Goal: Transaction & Acquisition: Subscribe to service/newsletter

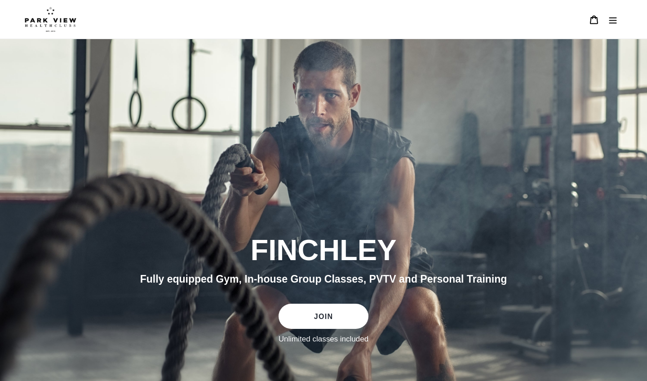
click at [327, 310] on link "JOIN" at bounding box center [324, 316] width 90 height 25
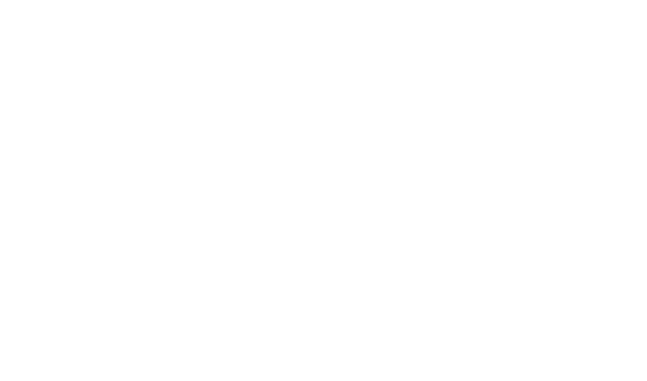
scroll to position [545, 0]
